Goal: Use online tool/utility: Utilize a website feature to perform a specific function

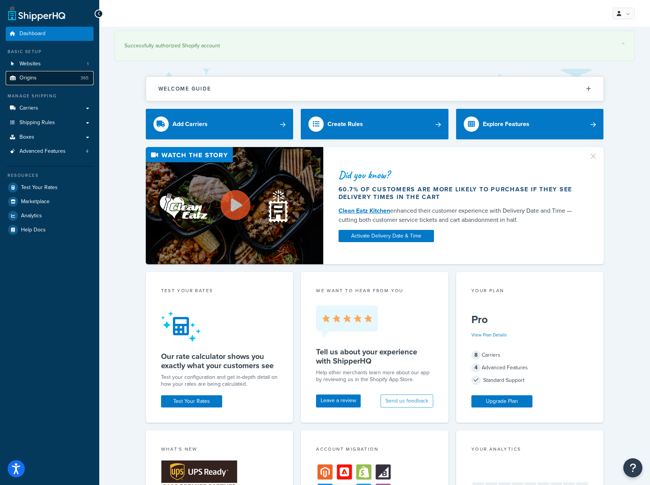
click at [64, 81] on link "Origins 365" at bounding box center [50, 78] width 88 height 14
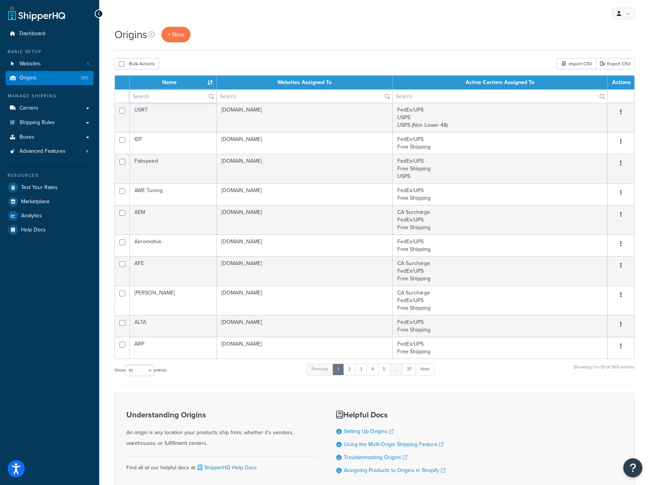
click at [159, 96] on input "text" at bounding box center [173, 96] width 87 height 13
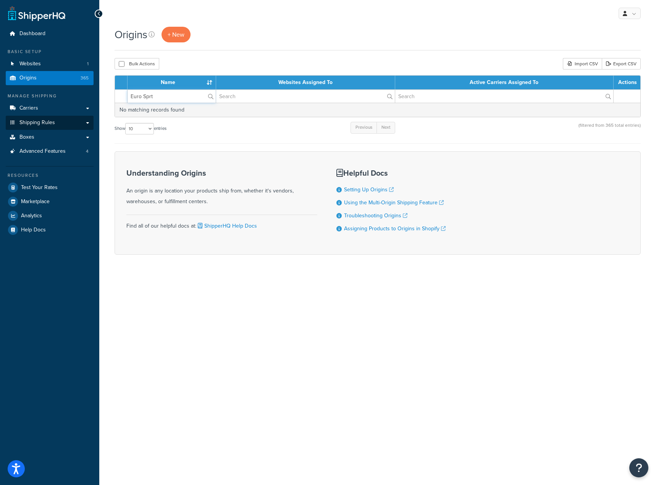
type input "Euro Sprt"
click at [64, 118] on link "Shipping Rules" at bounding box center [50, 123] width 88 height 14
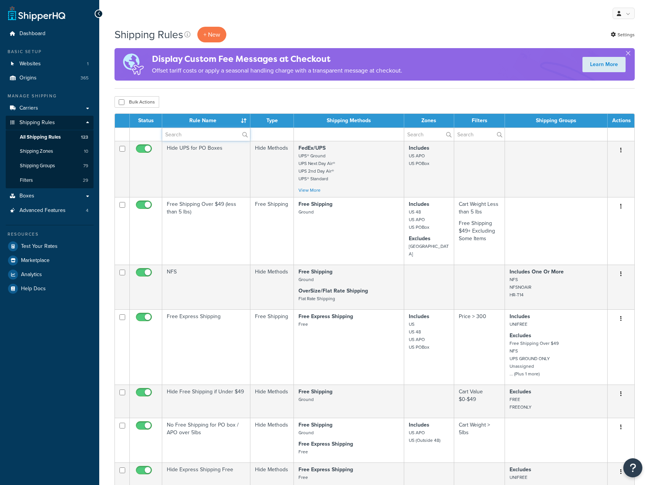
click at [200, 136] on input "text" at bounding box center [206, 134] width 88 height 13
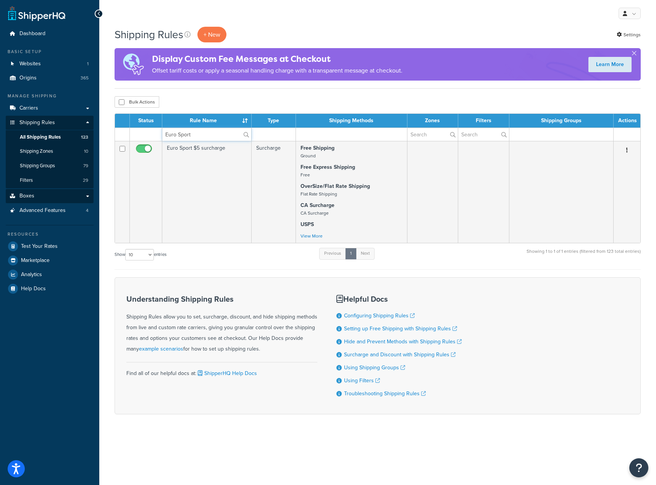
type input "Euro Sport"
click at [53, 244] on span "Test Your Rates" at bounding box center [39, 246] width 37 height 6
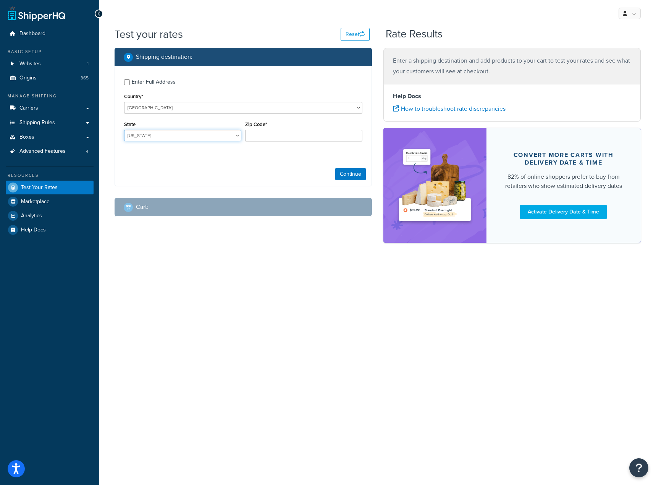
click at [191, 139] on select "[US_STATE] [US_STATE] [US_STATE] [US_STATE] [US_STATE] Armed Forces Americas Ar…" at bounding box center [182, 135] width 117 height 11
select select "FL"
click at [124, 130] on select "[US_STATE] [US_STATE] [US_STATE] [US_STATE] [US_STATE] Armed Forces Americas Ar…" at bounding box center [182, 135] width 117 height 11
type input "33702"
click at [353, 173] on button "Continue" at bounding box center [350, 174] width 31 height 12
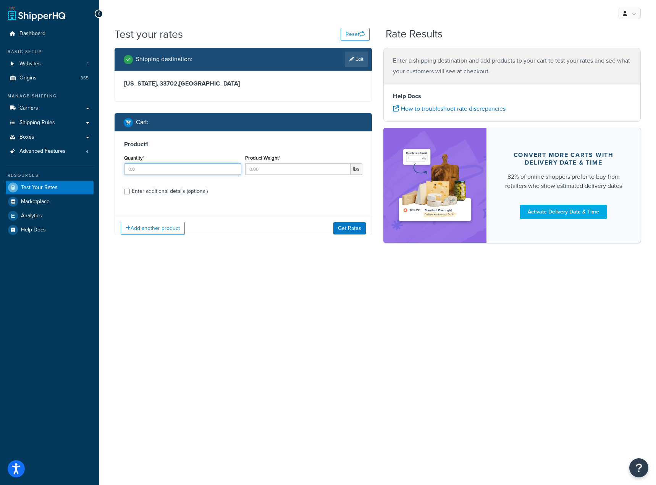
click at [156, 173] on div "Quantity*" at bounding box center [182, 167] width 121 height 28
click at [159, 167] on input "Quantity*" at bounding box center [182, 168] width 117 height 11
type input "1"
click at [255, 172] on input "Product Weight*" at bounding box center [297, 168] width 105 height 11
type input "8"
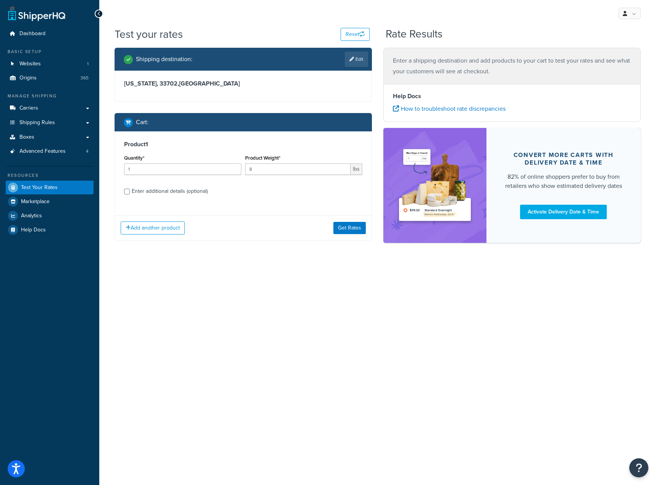
click at [192, 192] on div "Enter additional details (optional)" at bounding box center [170, 191] width 76 height 11
click at [130, 192] on input "Enter additional details (optional)" at bounding box center [127, 192] width 6 height 6
checkbox input "true"
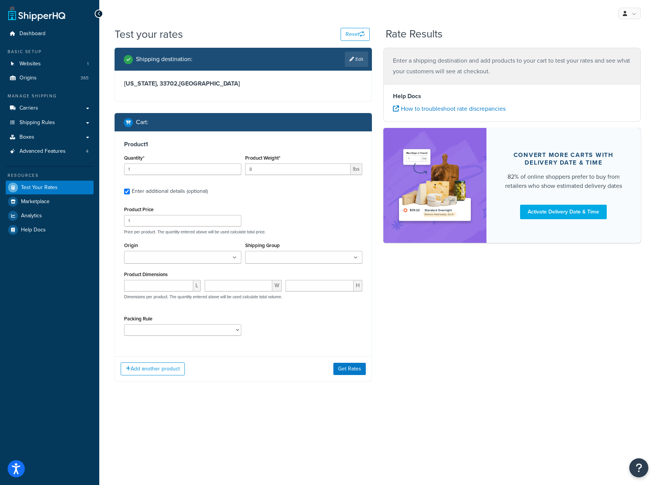
click at [179, 210] on div "Product Price 1" at bounding box center [182, 215] width 117 height 22
click at [176, 225] on input "1" at bounding box center [182, 220] width 117 height 11
type input "109.95"
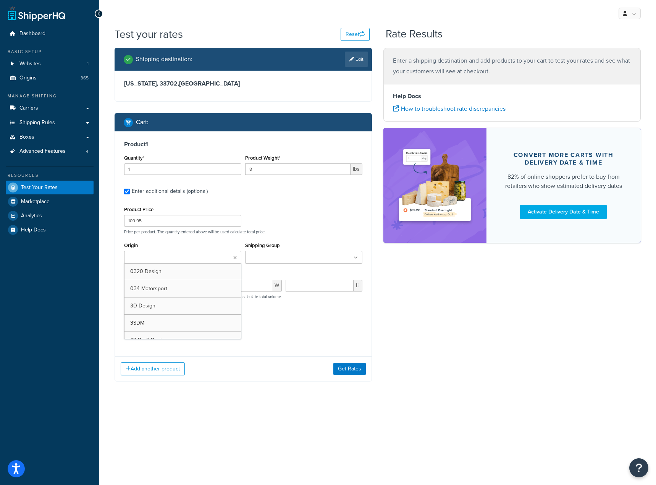
click at [163, 255] on input "Origin" at bounding box center [160, 257] width 68 height 8
type input "euro s"
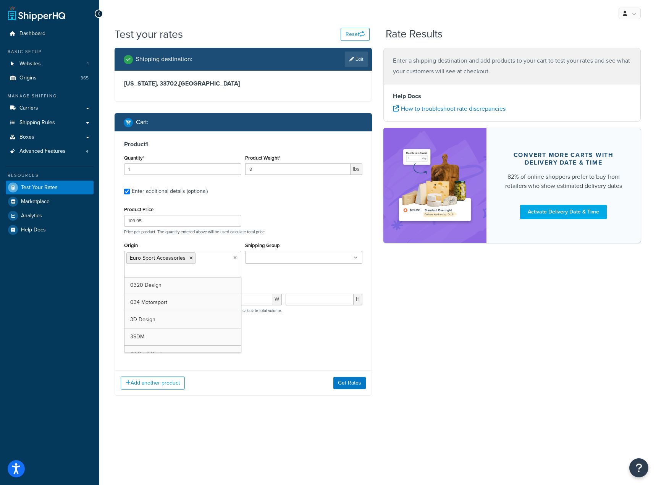
click at [298, 225] on div "Product Price 109.95 Price per product. The quantity entered above will be used…" at bounding box center [243, 219] width 242 height 30
click at [307, 261] on input "Shipping Group" at bounding box center [281, 257] width 68 height 8
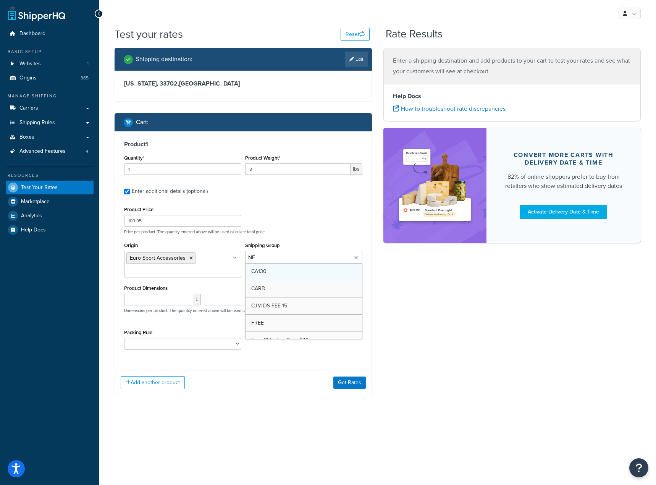
type input "NFS"
click at [302, 224] on div "Product Price 109.95 Price per product. The quantity entered above will be used…" at bounding box center [243, 219] width 242 height 30
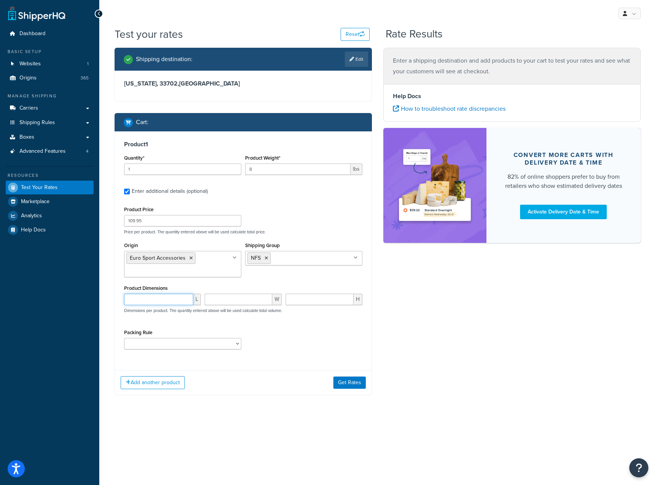
click at [161, 300] on input "number" at bounding box center [158, 299] width 69 height 11
type input "5"
type input "48"
type input "9"
click at [357, 377] on button "Get Rates" at bounding box center [349, 382] width 32 height 12
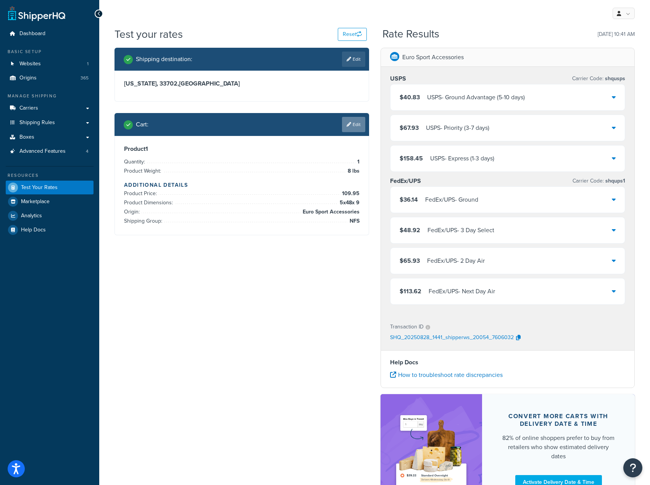
click at [358, 118] on link "Edit" at bounding box center [353, 124] width 23 height 15
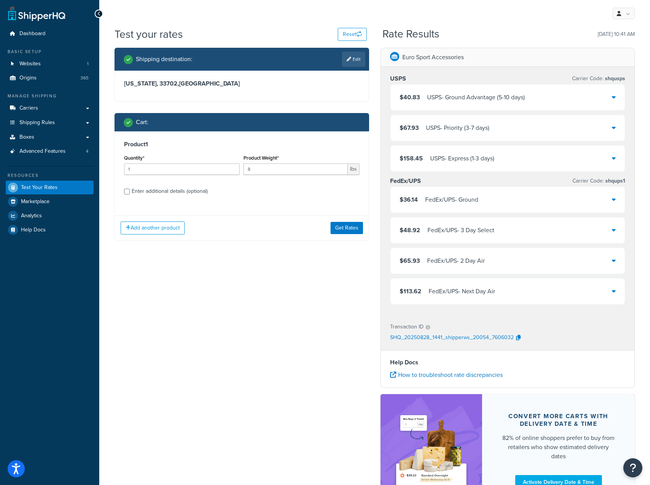
click at [176, 189] on div "Enter additional details (optional)" at bounding box center [170, 191] width 76 height 11
click at [130, 189] on input "Enter additional details (optional)" at bounding box center [127, 192] width 6 height 6
checkbox input "true"
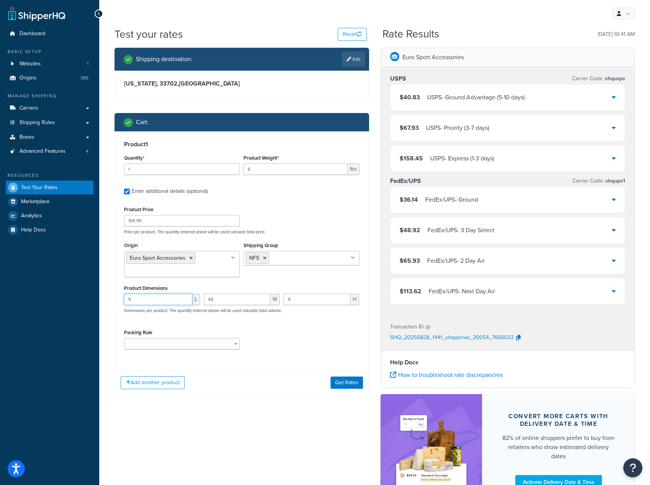
click at [155, 297] on input "5" at bounding box center [158, 299] width 68 height 11
type input "48"
type input "5"
drag, startPoint x: 348, startPoint y: 394, endPoint x: 350, endPoint y: 386, distance: 8.0
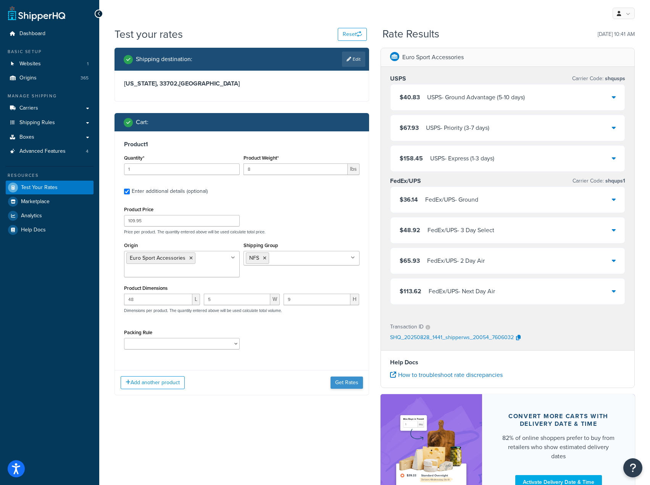
click at [348, 394] on div "Add another product Get Rates" at bounding box center [242, 382] width 254 height 25
click at [351, 383] on button "Get Rates" at bounding box center [347, 382] width 32 height 12
